Goal: Task Accomplishment & Management: Use online tool/utility

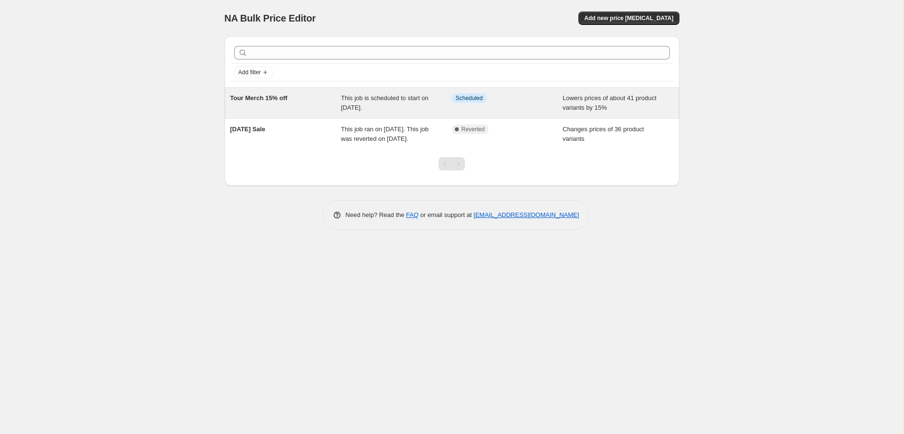
click at [287, 103] on div "Tour Merch 15% off" at bounding box center [285, 102] width 111 height 19
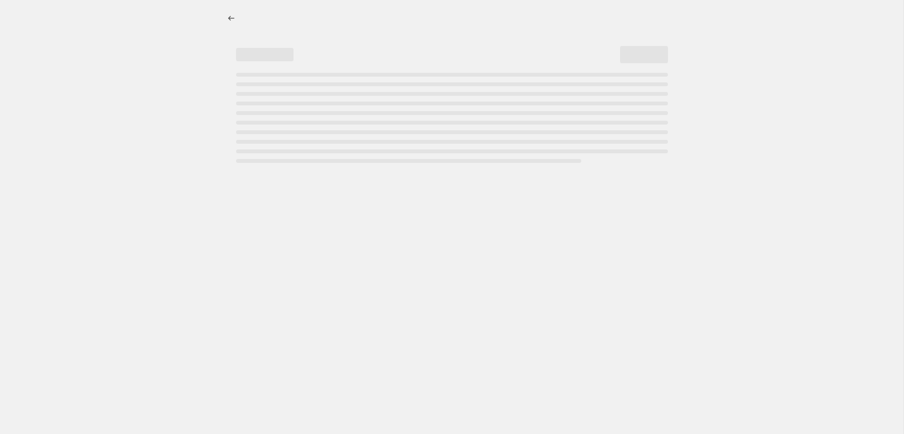
select select "percentage"
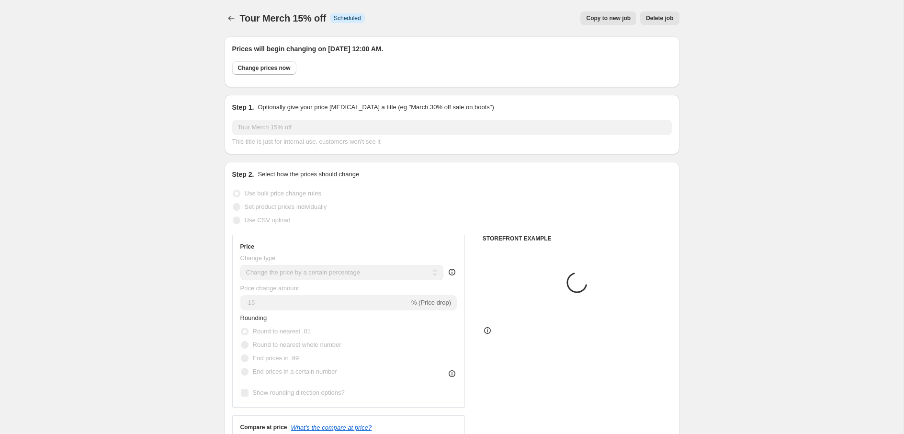
select select "collection"
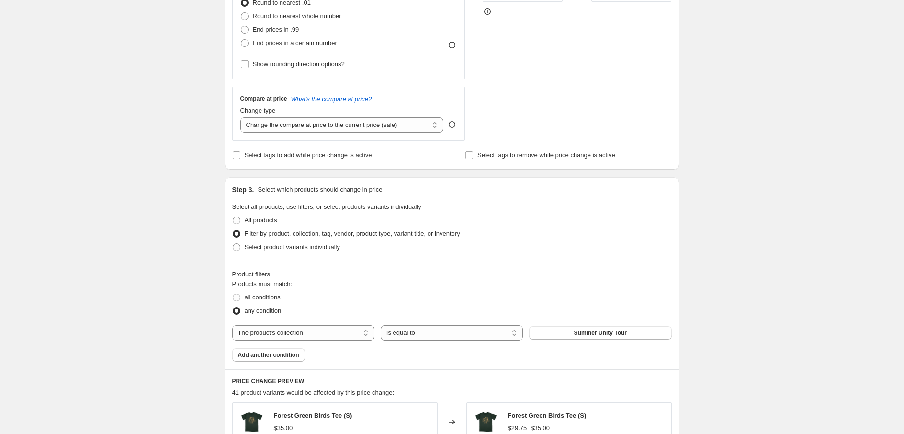
scroll to position [401, 0]
